Goal: Transaction & Acquisition: Purchase product/service

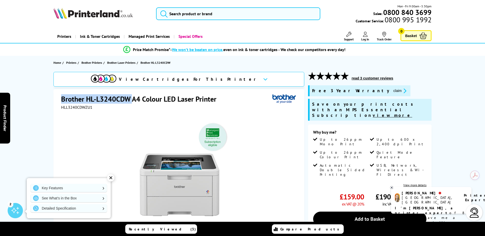
drag, startPoint x: 133, startPoint y: 99, endPoint x: 62, endPoint y: 99, distance: 71.0
click at [62, 99] on h1 "Brother HL-L3240CDW A4 Colour LED Laser Printer" at bounding box center [141, 98] width 160 height 9
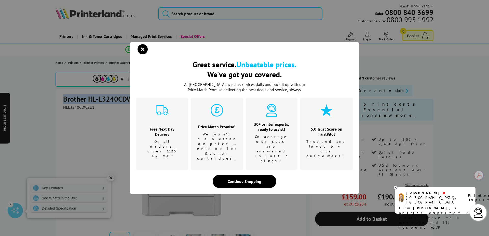
click at [144, 54] on icon "close modal" at bounding box center [142, 49] width 10 height 10
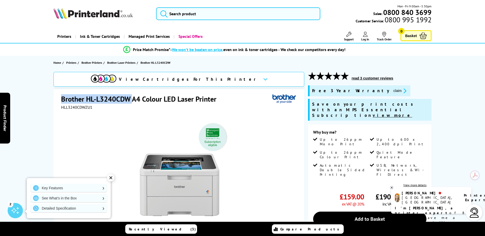
copy h1 "Brother HL-L3240CDW"
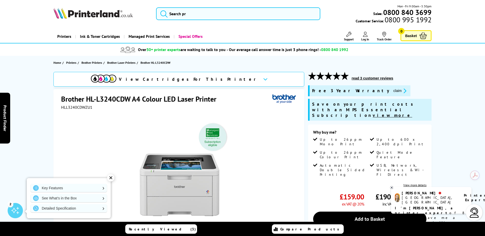
click at [249, 112] on div at bounding box center [179, 167] width 237 height 115
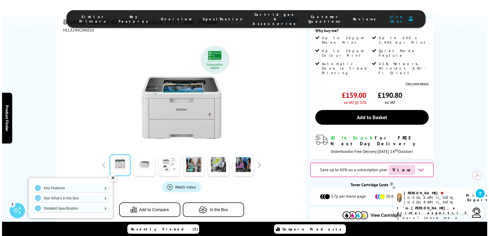
scroll to position [127, 0]
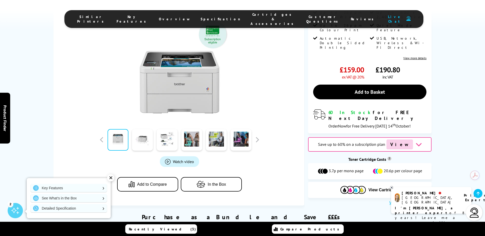
click at [181, 159] on span "Watch video" at bounding box center [183, 161] width 21 height 5
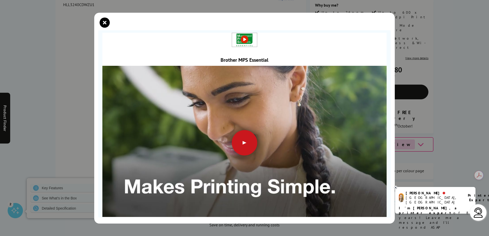
click at [249, 141] on div at bounding box center [244, 142] width 25 height 25
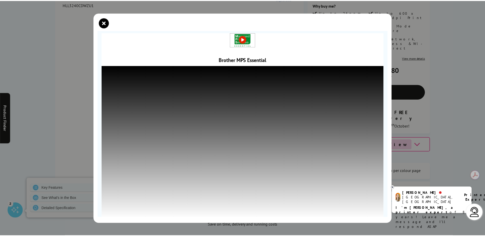
scroll to position [11, 0]
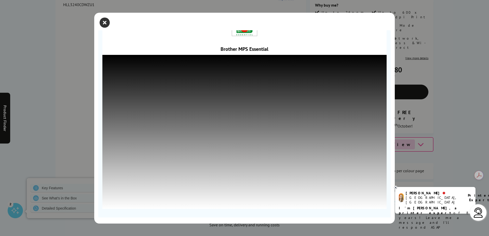
click at [104, 21] on icon "close modal" at bounding box center [105, 23] width 10 height 10
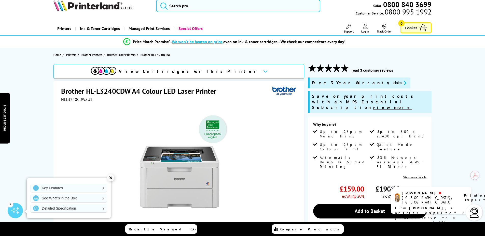
scroll to position [0, 0]
